Goal: Transaction & Acquisition: Purchase product/service

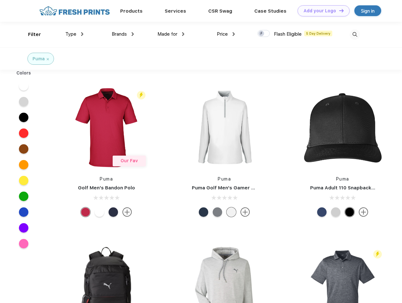
scroll to position [0, 0]
click at [321, 11] on link "Add your Logo Design Tool" at bounding box center [323, 10] width 52 height 11
click at [0, 0] on div "Design Tool" at bounding box center [0, 0] width 0 height 0
click at [338, 10] on link "Add your Logo Design Tool" at bounding box center [323, 10] width 52 height 11
click at [30, 34] on div "Filter" at bounding box center [34, 34] width 13 height 7
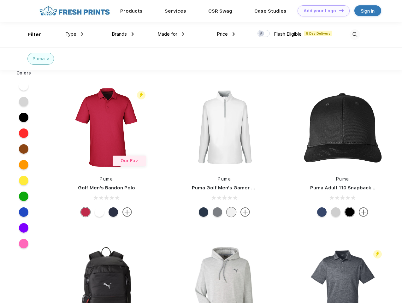
click at [74, 34] on span "Type" at bounding box center [70, 34] width 11 height 6
click at [123, 34] on span "Brands" at bounding box center [119, 34] width 15 height 6
click at [171, 34] on span "Made for" at bounding box center [167, 34] width 20 height 6
click at [226, 34] on span "Price" at bounding box center [222, 34] width 11 height 6
click at [263, 34] on div at bounding box center [263, 33] width 12 height 7
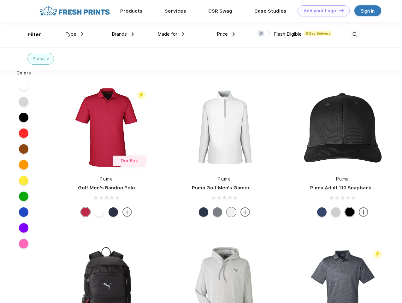
click at [261, 34] on input "checkbox" at bounding box center [259, 32] width 4 height 4
click at [354, 34] on img at bounding box center [354, 34] width 10 height 10
